Goal: Task Accomplishment & Management: Manage account settings

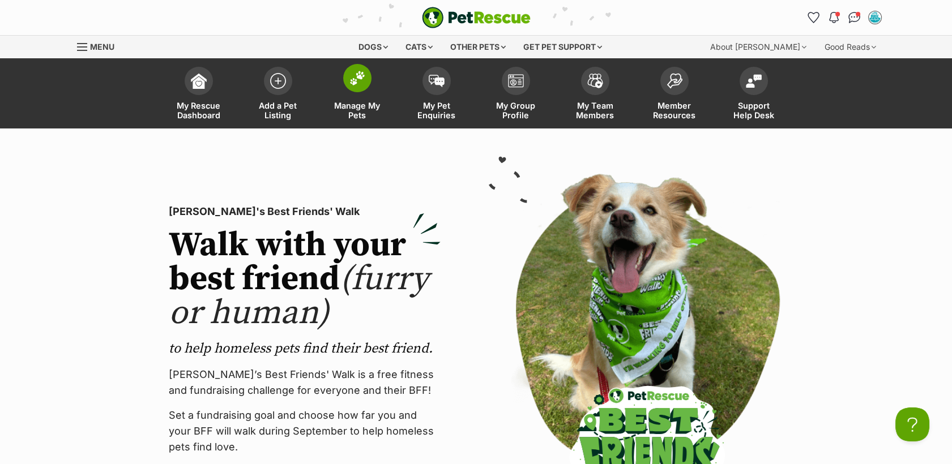
click at [347, 84] on span at bounding box center [357, 78] width 28 height 28
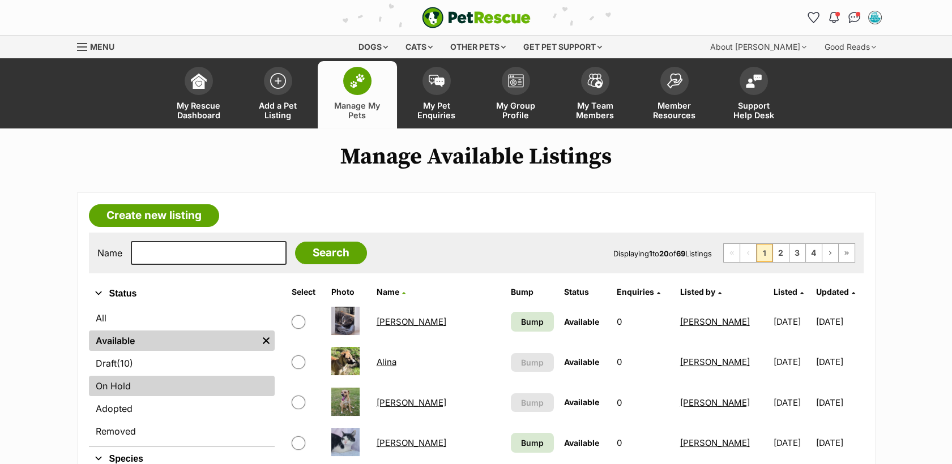
click at [102, 393] on link "On Hold" at bounding box center [182, 386] width 186 height 20
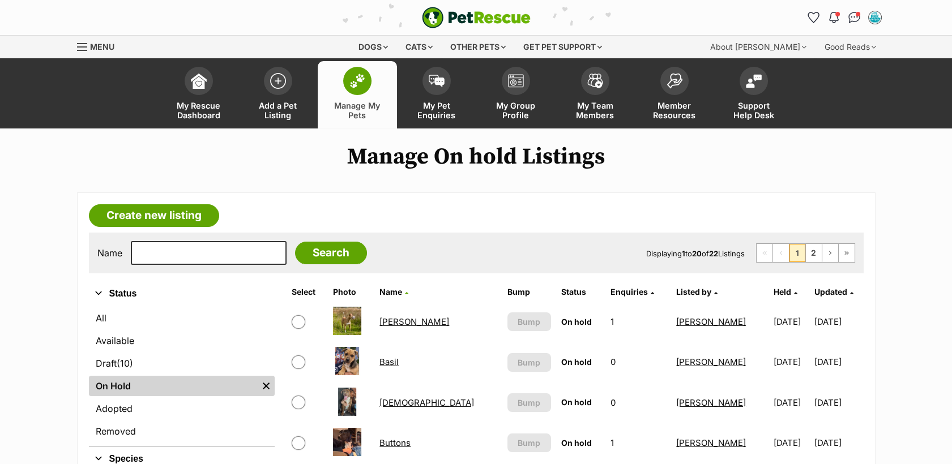
click at [394, 365] on link "Basil" at bounding box center [389, 362] width 19 height 11
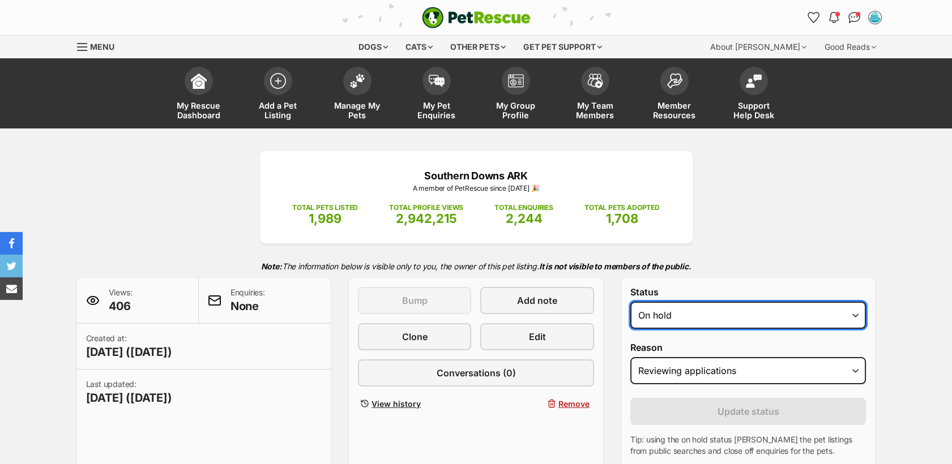
click at [748, 318] on select "Draft Available On hold Adopted" at bounding box center [748, 315] width 236 height 27
select select "rehomed"
click at [630, 302] on select "Draft Available On hold Adopted" at bounding box center [748, 315] width 236 height 27
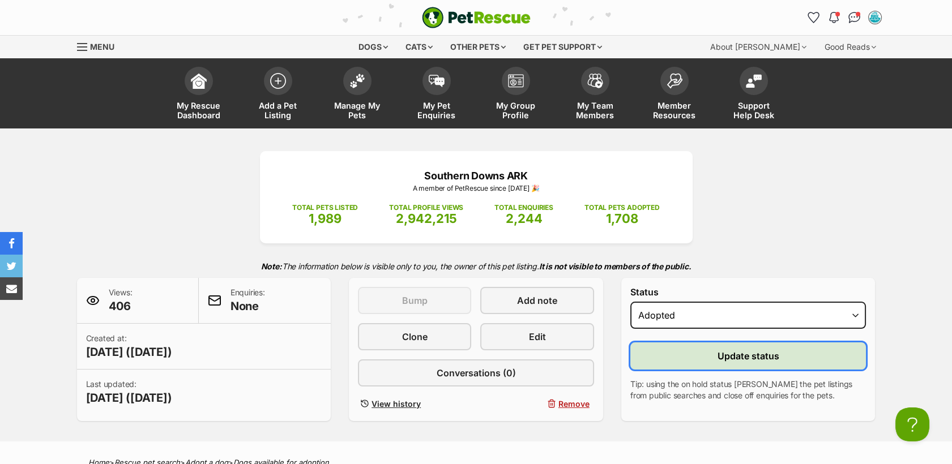
click at [752, 348] on button "Update status" at bounding box center [748, 356] width 236 height 27
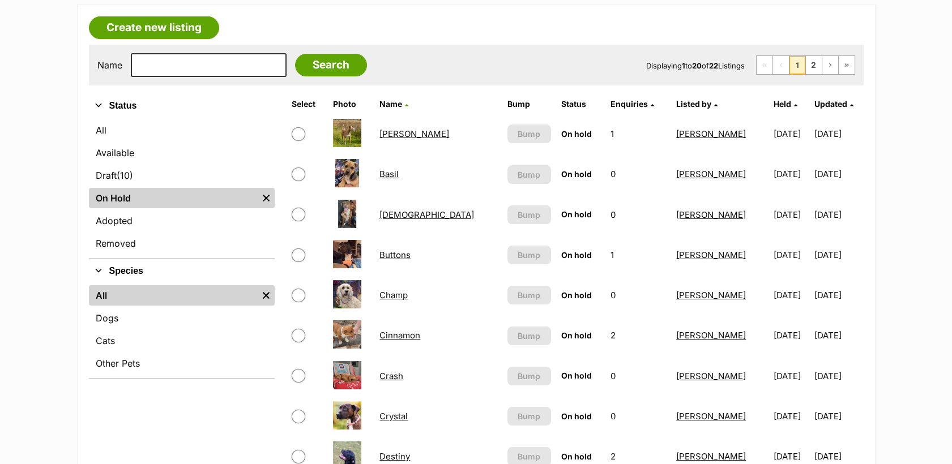
scroll to position [189, 0]
click at [406, 255] on link "Buttons" at bounding box center [395, 254] width 31 height 11
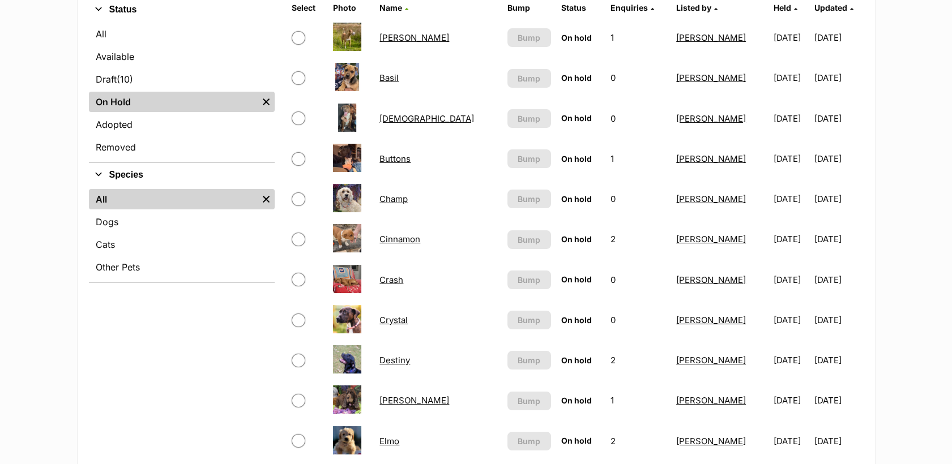
scroll to position [314, 0]
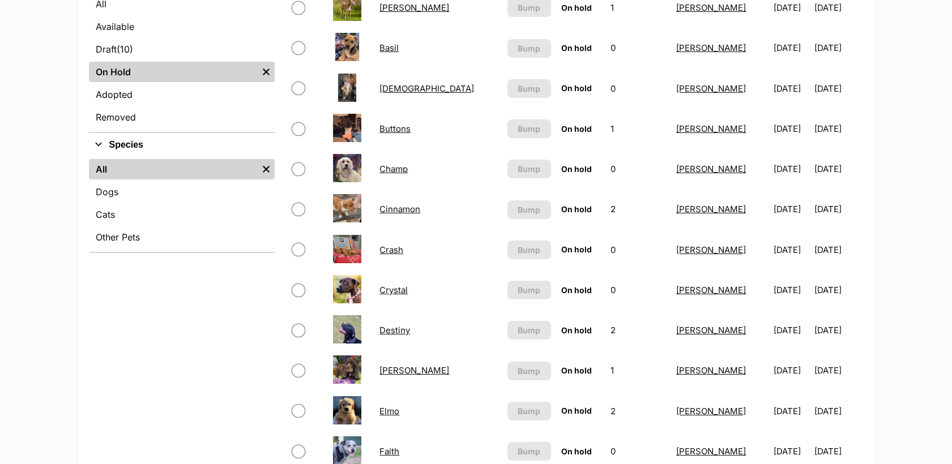
click at [410, 299] on td "Crystal" at bounding box center [438, 290] width 127 height 39
click at [408, 296] on link "Crystal" at bounding box center [394, 290] width 28 height 11
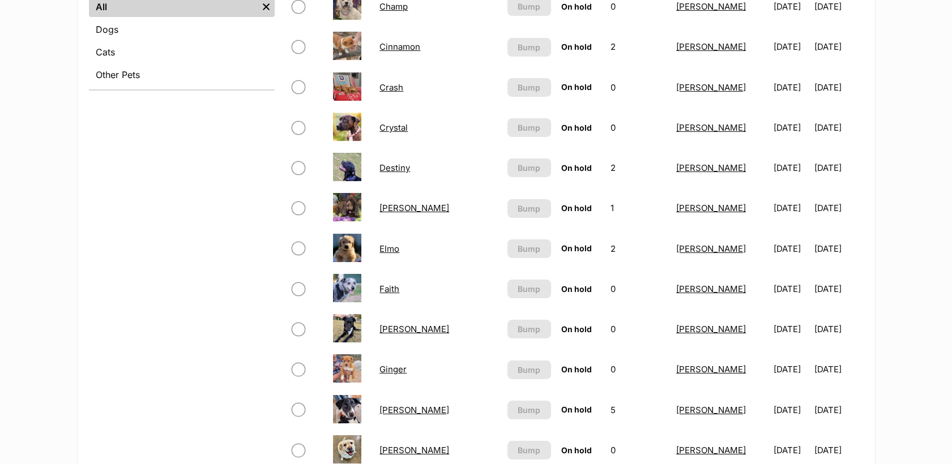
scroll to position [503, 0]
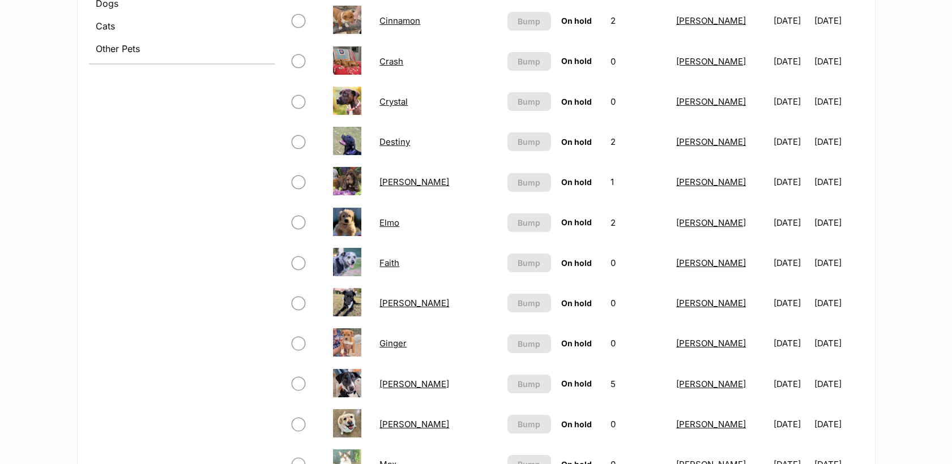
click at [398, 266] on link "Faith" at bounding box center [390, 263] width 20 height 11
click at [407, 348] on link "Ginger" at bounding box center [393, 343] width 27 height 11
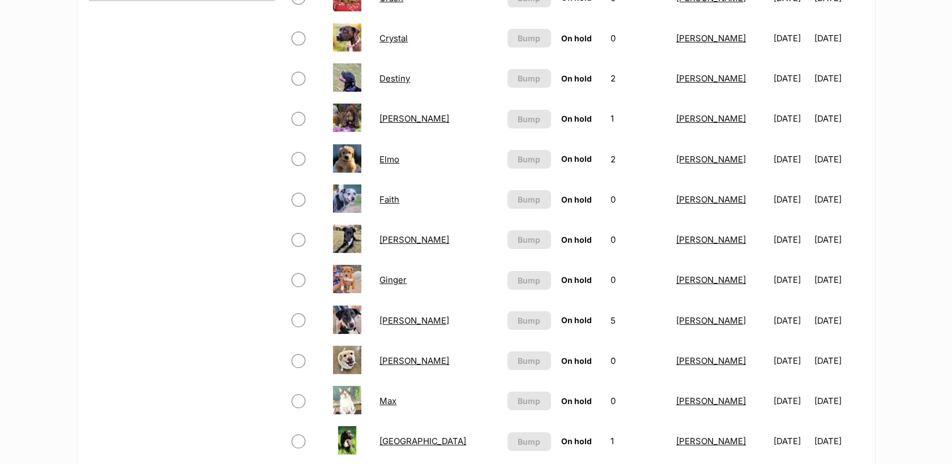
click at [399, 282] on link "Ginger" at bounding box center [393, 280] width 27 height 11
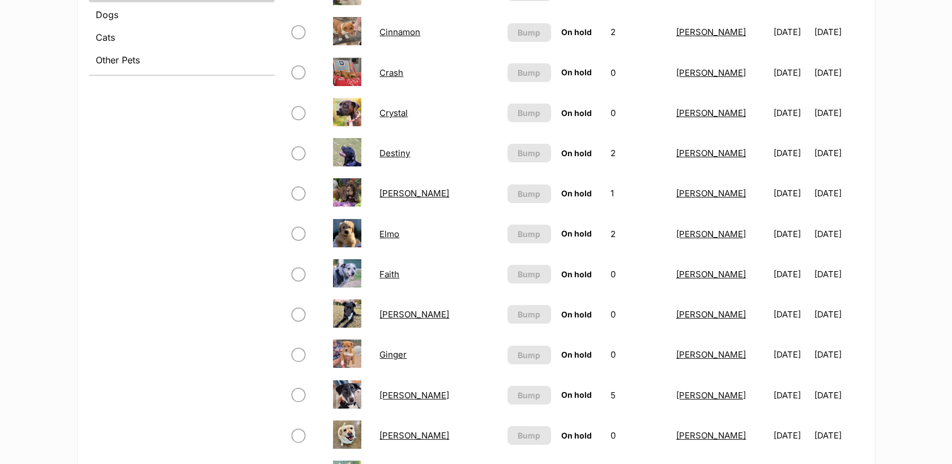
scroll to position [377, 0]
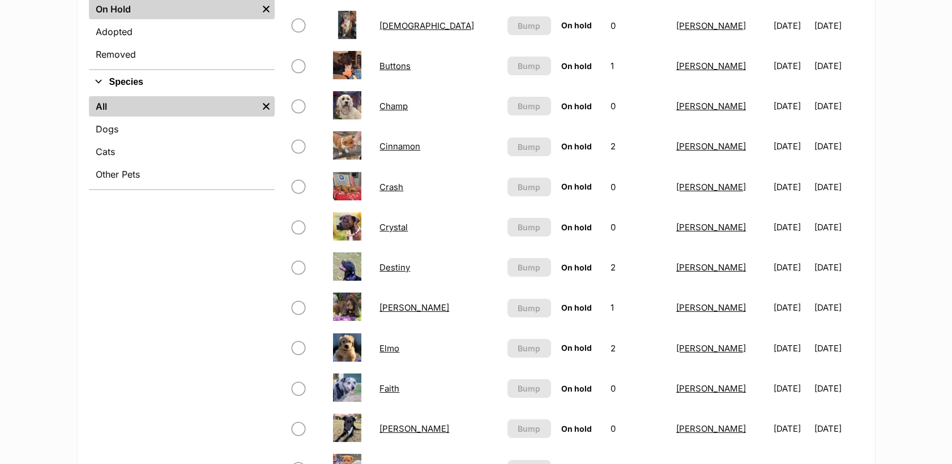
click at [397, 149] on link "Cinnamon" at bounding box center [400, 146] width 41 height 11
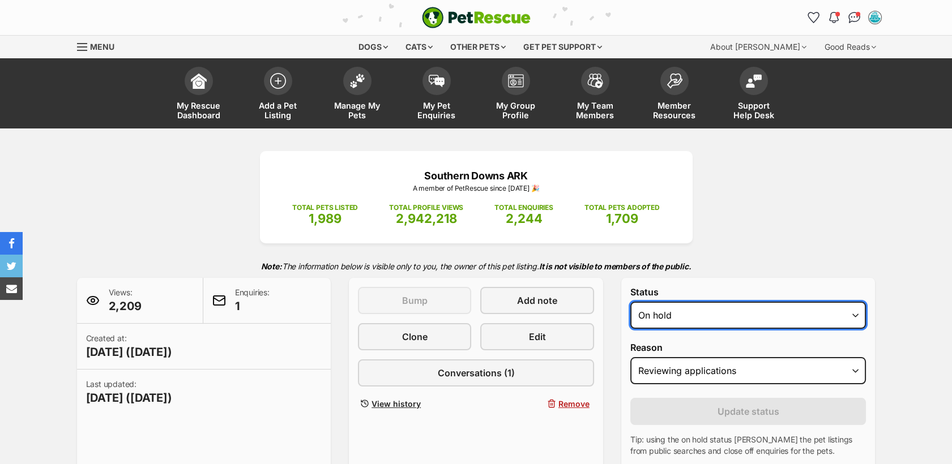
click at [696, 319] on select "Draft - not available as listing has enquires Available On hold Adopted" at bounding box center [748, 315] width 236 height 27
select select "rehomed"
click at [630, 302] on select "Draft - not available as listing has enquires Available On hold Adopted" at bounding box center [748, 315] width 236 height 27
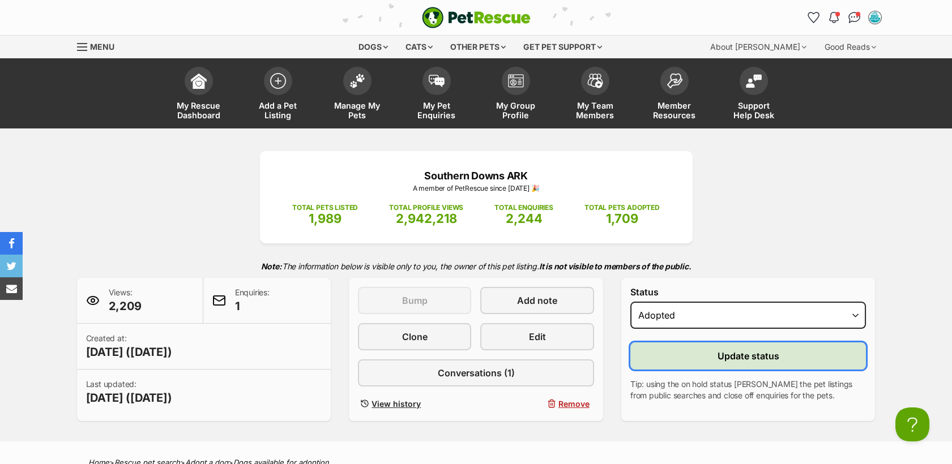
click at [703, 363] on button "Update status" at bounding box center [748, 356] width 236 height 27
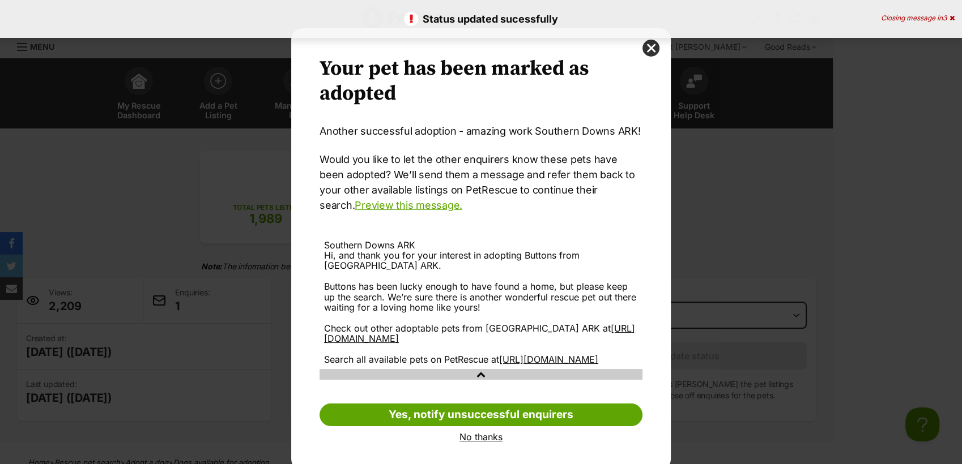
click at [467, 442] on link "No thanks" at bounding box center [480, 437] width 323 height 10
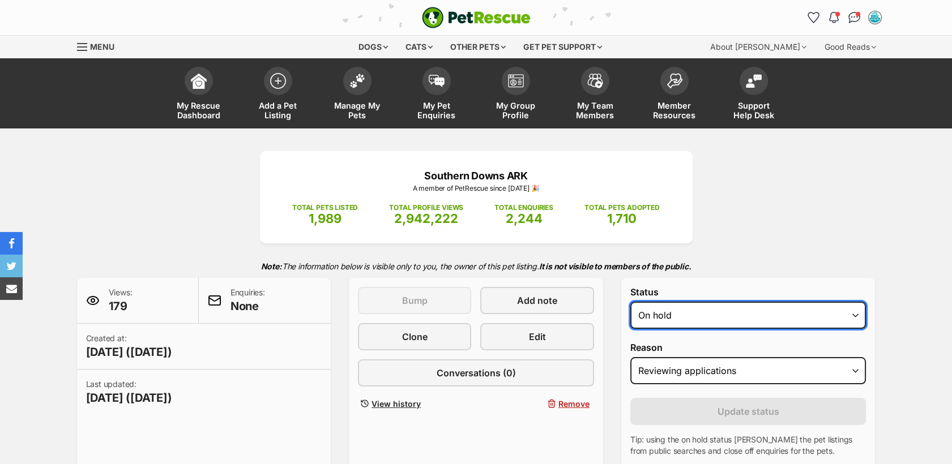
click at [717, 323] on select "Draft Available On hold Adopted" at bounding box center [748, 315] width 236 height 27
select select "rehomed"
click at [630, 302] on select "Draft Available On hold Adopted" at bounding box center [748, 315] width 236 height 27
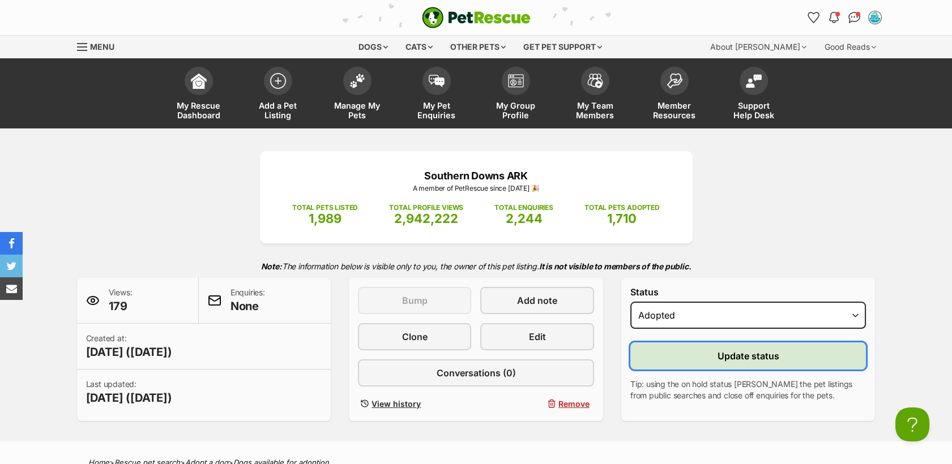
click at [739, 354] on span "Update status" at bounding box center [749, 357] width 62 height 14
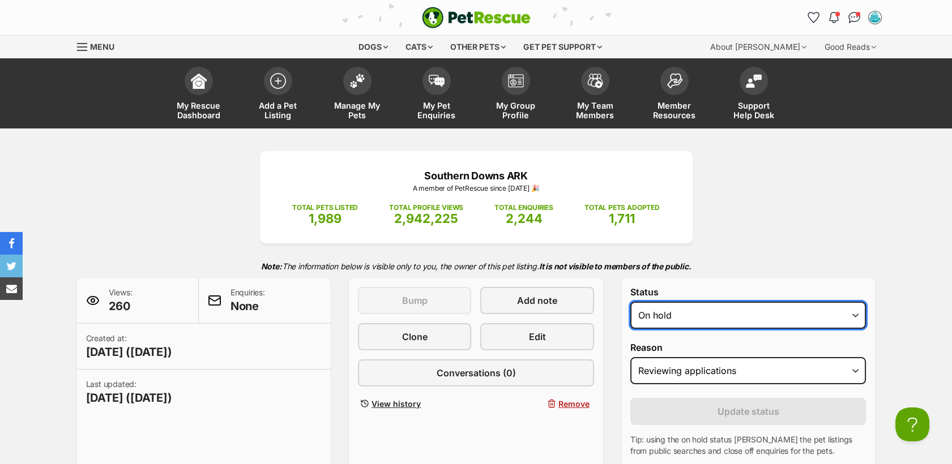
click at [699, 319] on select "Draft Available On hold Adopted" at bounding box center [748, 315] width 236 height 27
select select "rehomed"
click at [630, 302] on select "Draft Available On hold Adopted" at bounding box center [748, 315] width 236 height 27
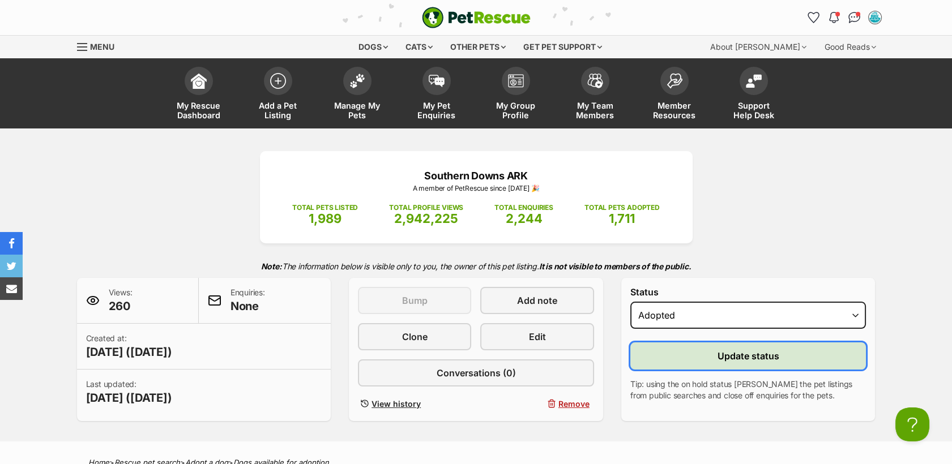
click at [686, 355] on button "Update status" at bounding box center [748, 356] width 236 height 27
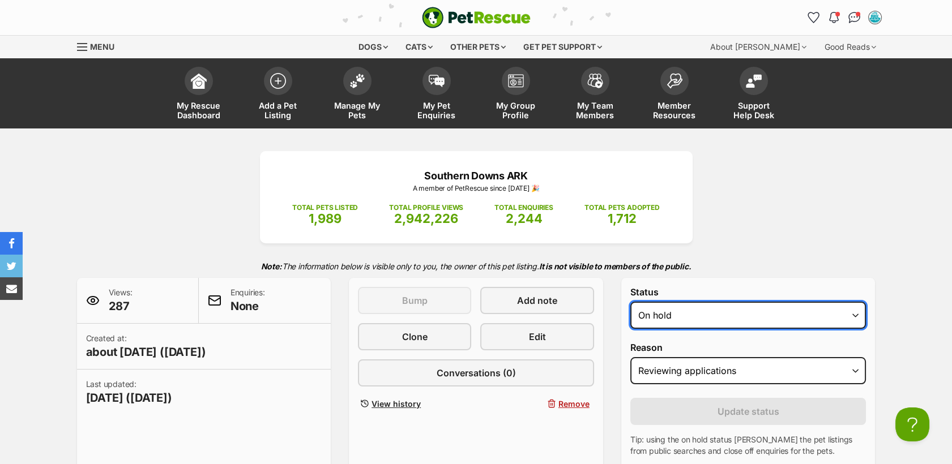
click at [758, 317] on select "Draft Available On hold Adopted" at bounding box center [748, 315] width 236 height 27
select select "rehomed"
click at [630, 302] on select "Draft Available On hold Adopted" at bounding box center [748, 315] width 236 height 27
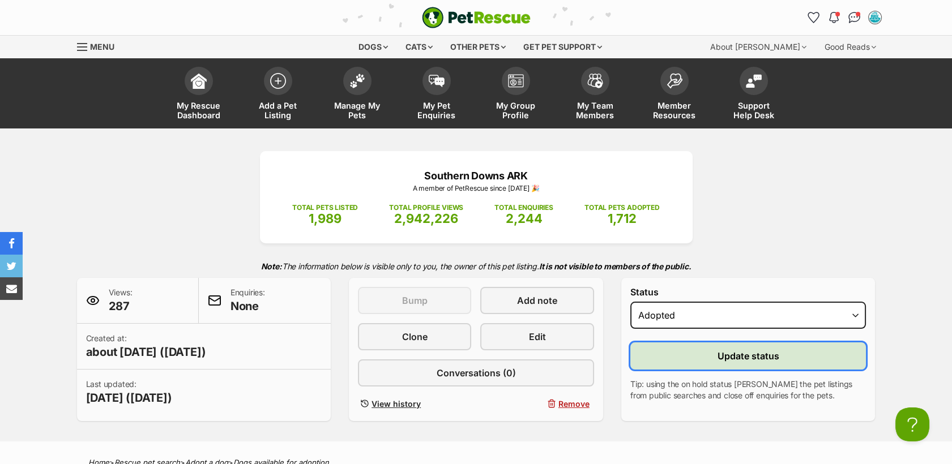
click at [726, 359] on span "Update status" at bounding box center [749, 357] width 62 height 14
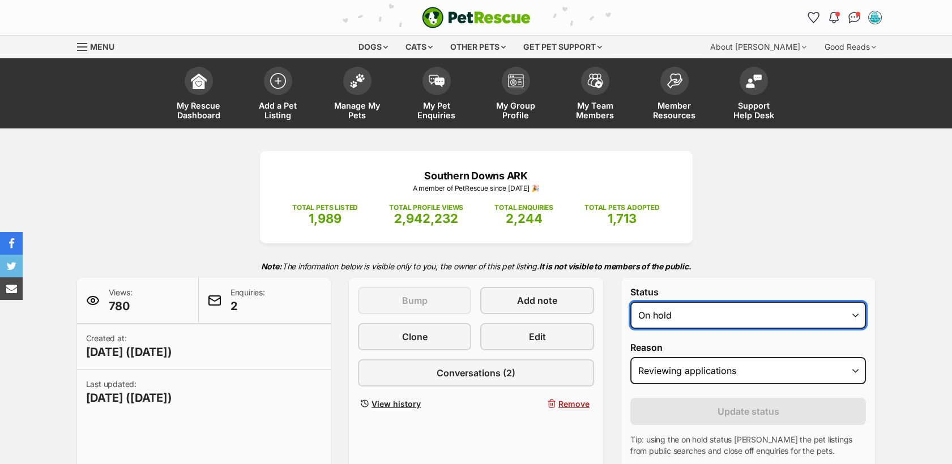
click at [689, 314] on select "Draft - not available as listing has enquires Available On hold Adopted" at bounding box center [748, 315] width 236 height 27
select select "rehomed"
click at [630, 302] on select "Draft - not available as listing has enquires Available On hold Adopted" at bounding box center [748, 315] width 236 height 27
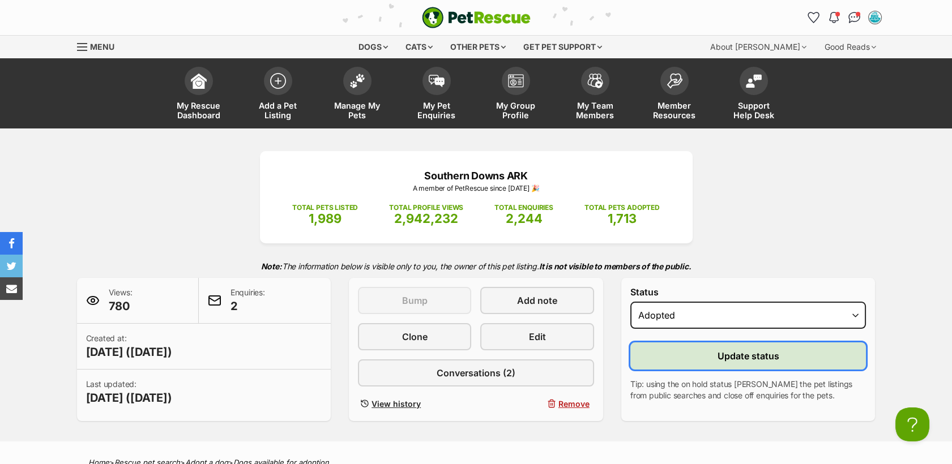
click at [706, 364] on button "Update status" at bounding box center [748, 356] width 236 height 27
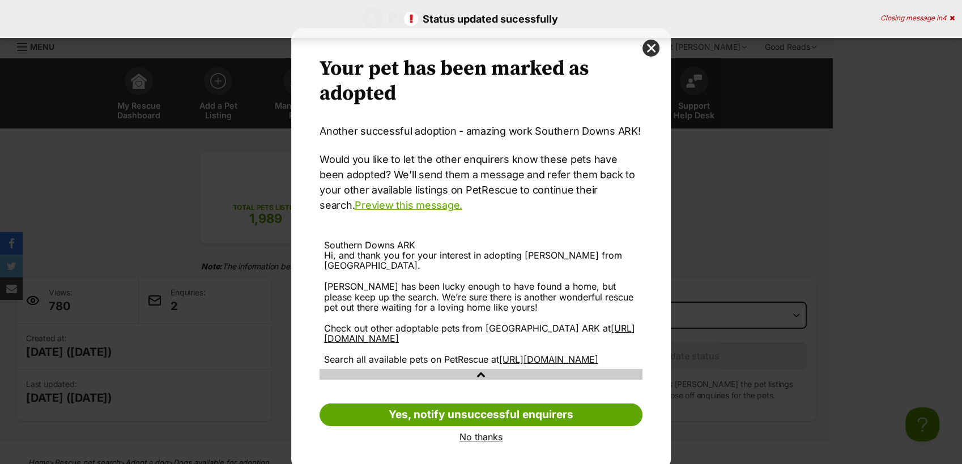
click at [478, 442] on link "No thanks" at bounding box center [480, 437] width 323 height 10
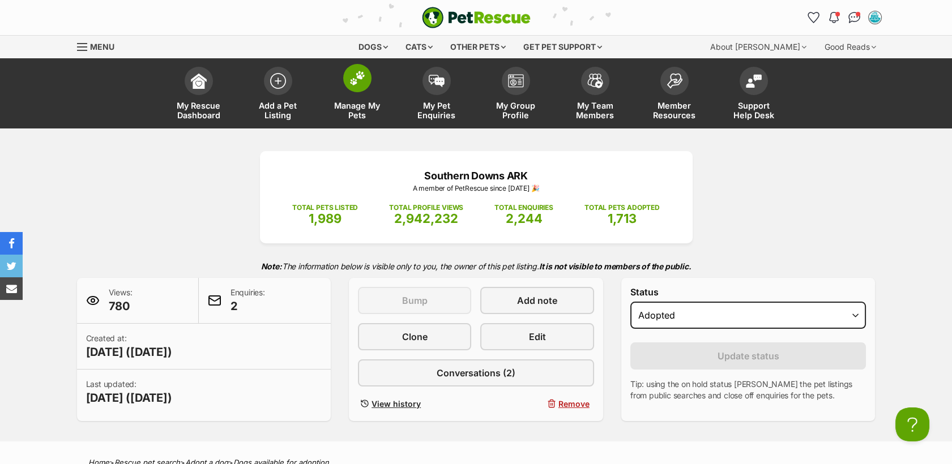
click at [357, 96] on link "Manage My Pets" at bounding box center [357, 94] width 79 height 67
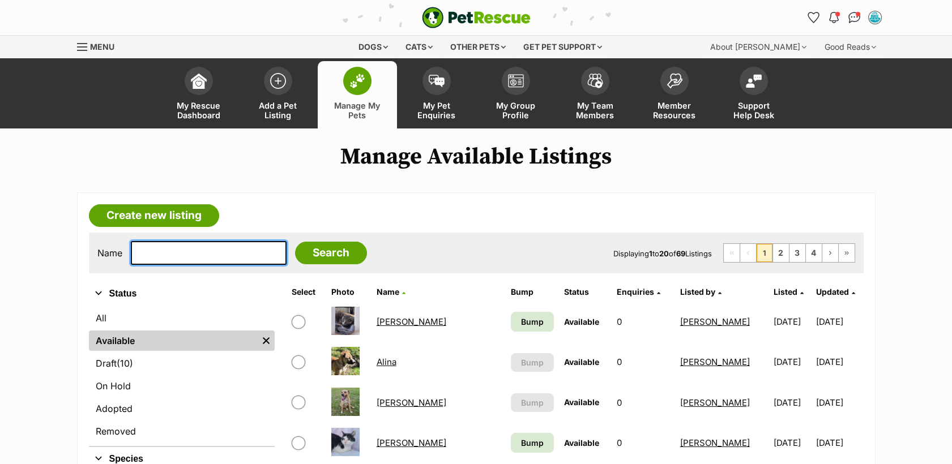
click at [169, 252] on input "text" at bounding box center [209, 253] width 156 height 24
type input "pepper"
click at [308, 252] on input "Search" at bounding box center [331, 253] width 72 height 23
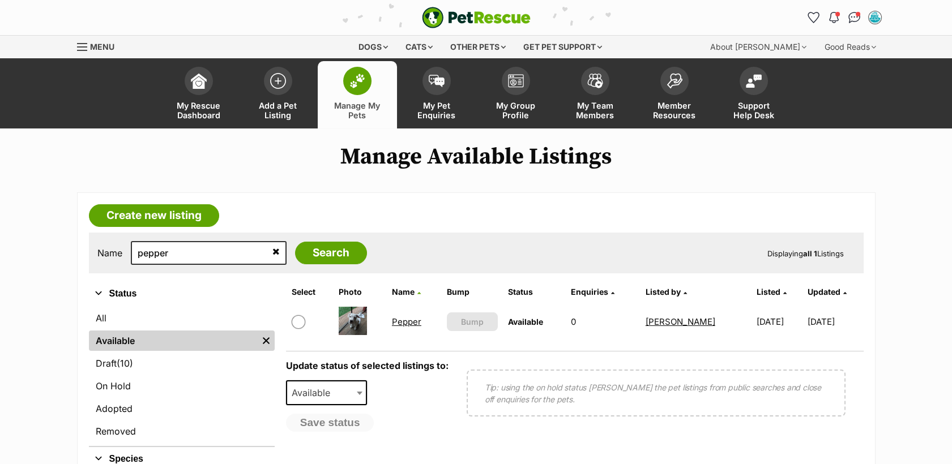
click at [404, 325] on link "Pepper" at bounding box center [406, 322] width 29 height 11
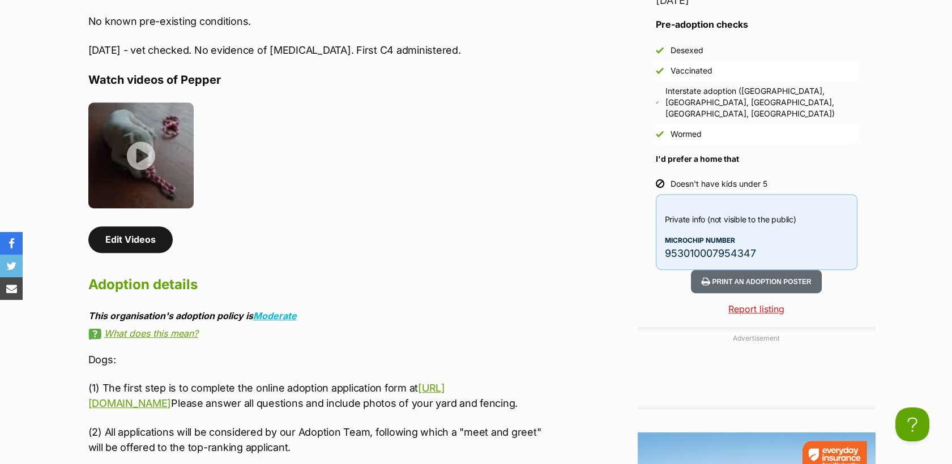
click at [131, 241] on link "Edit Videos" at bounding box center [130, 240] width 84 height 26
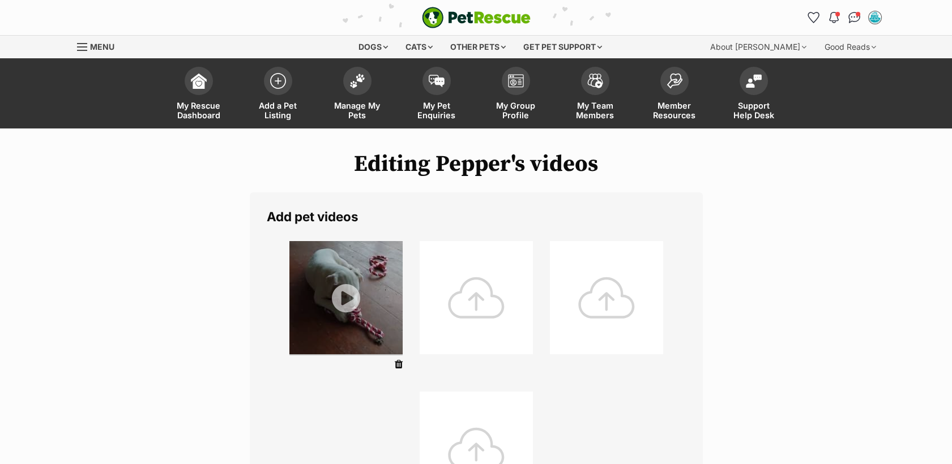
click at [485, 316] on div at bounding box center [476, 297] width 113 height 113
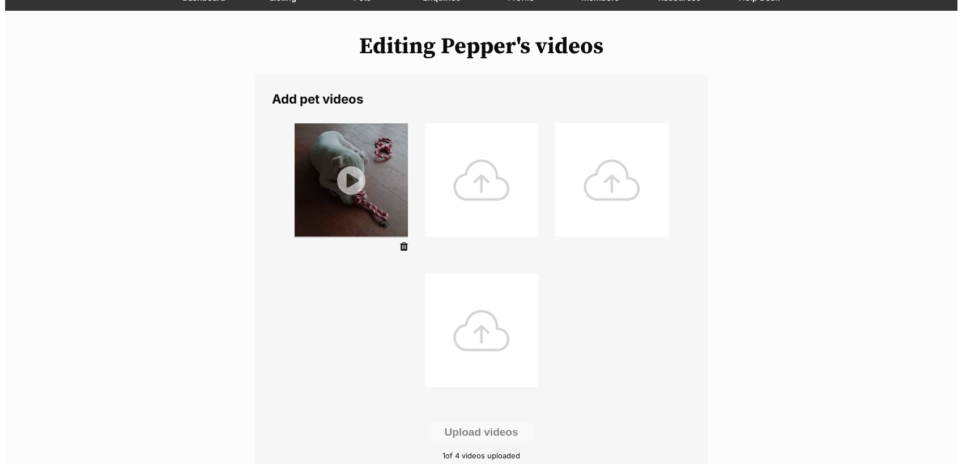
scroll to position [126, 0]
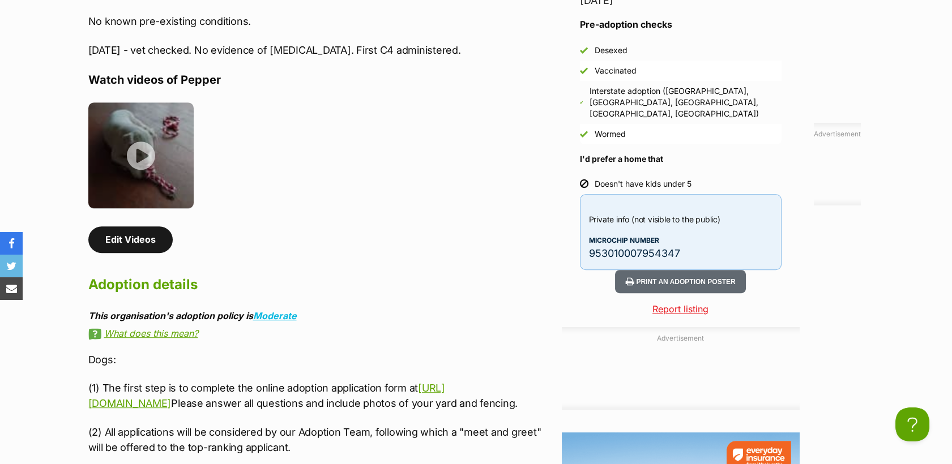
click at [146, 231] on link "Edit Videos" at bounding box center [130, 240] width 84 height 26
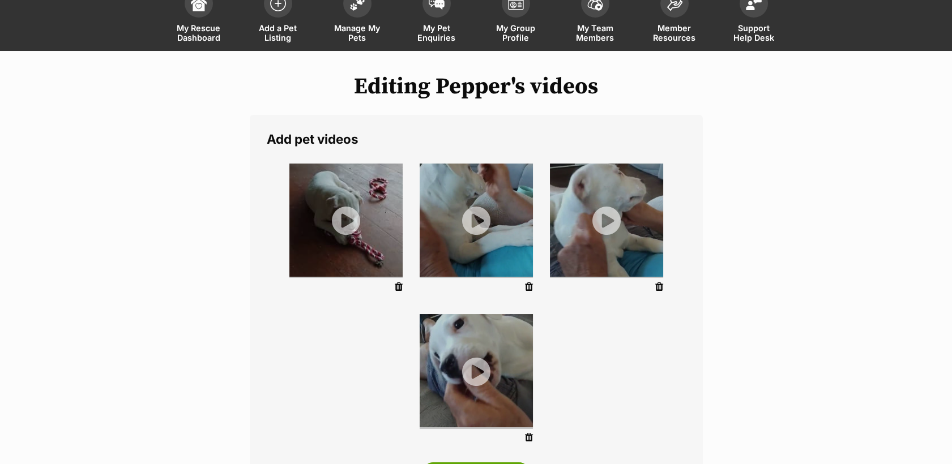
scroll to position [252, 0]
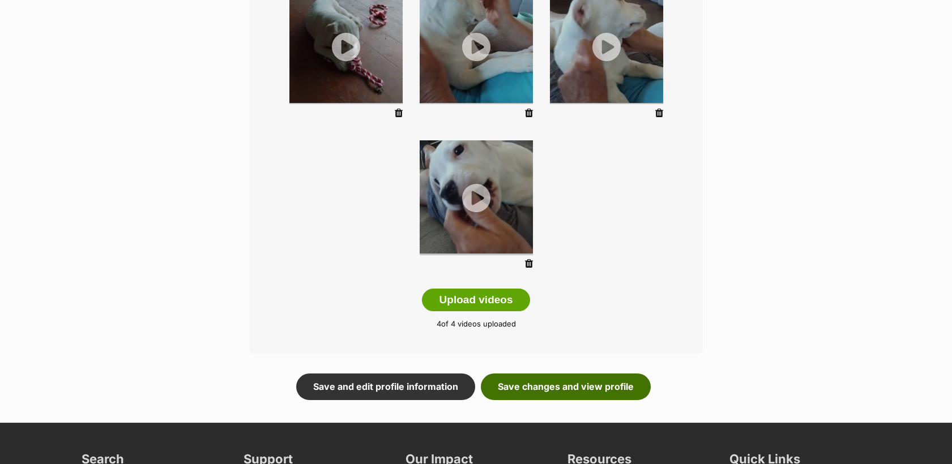
click at [598, 387] on link "Save changes and view profile" at bounding box center [566, 387] width 170 height 26
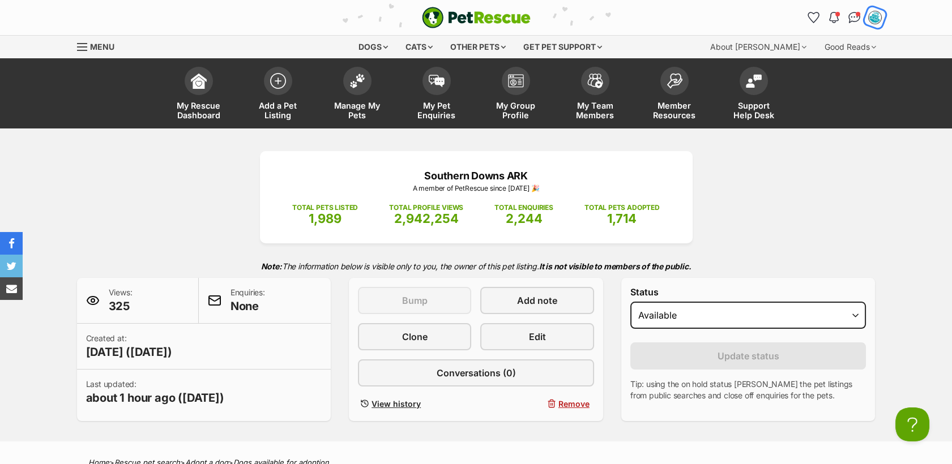
click at [880, 20] on img "My account" at bounding box center [875, 17] width 15 height 15
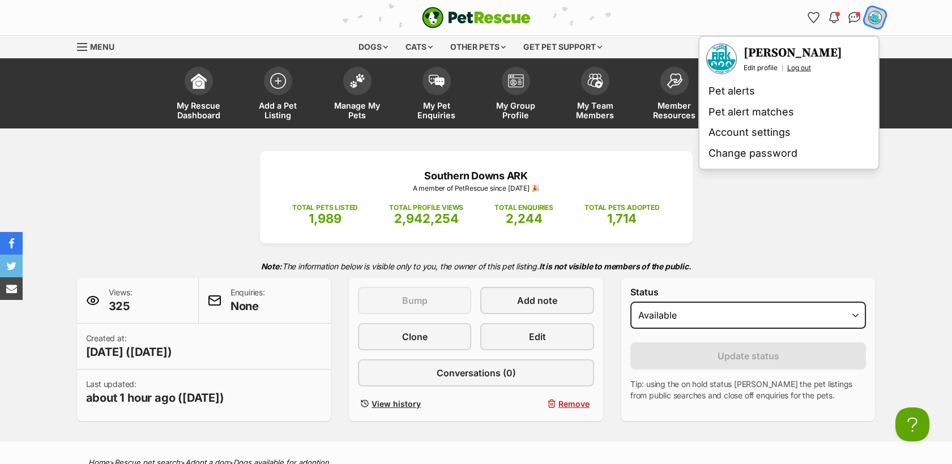
click at [798, 68] on link "Log out" at bounding box center [799, 67] width 24 height 9
